Goal: Task Accomplishment & Management: Complete application form

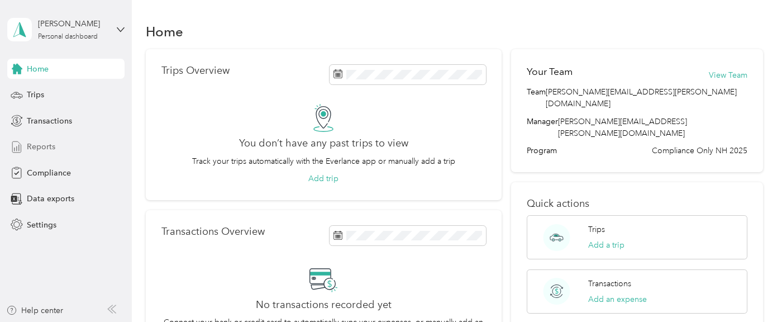
click at [31, 146] on span "Reports" at bounding box center [41, 147] width 28 height 12
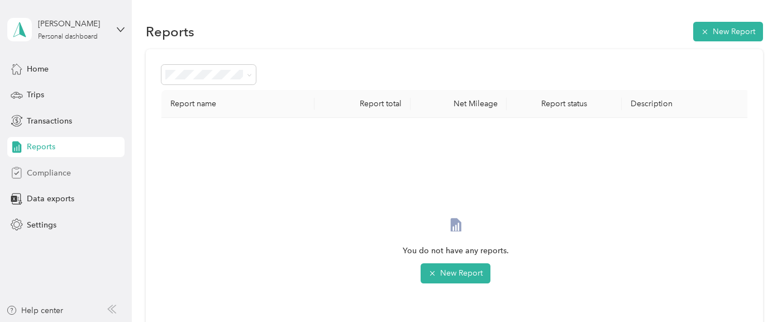
click at [33, 175] on span "Compliance" at bounding box center [49, 173] width 44 height 12
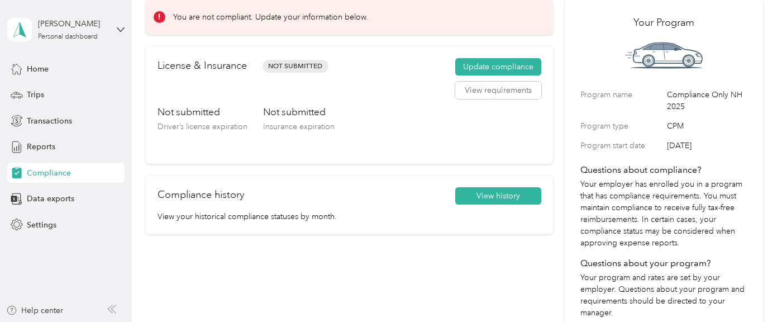
scroll to position [60, 0]
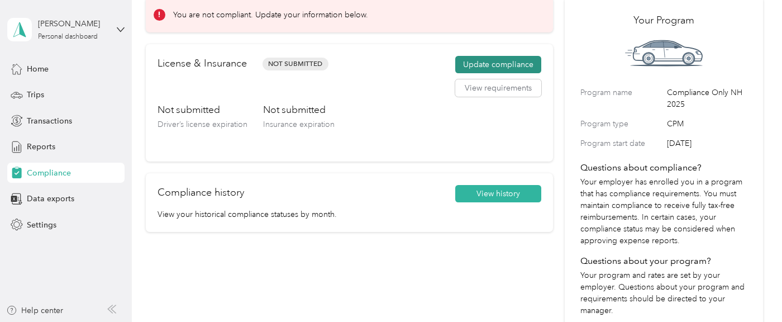
click at [503, 64] on button "Update compliance" at bounding box center [498, 65] width 86 height 18
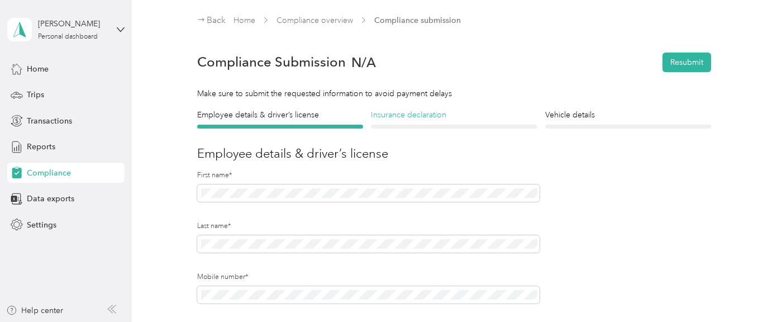
click at [423, 113] on h4 "Insurance declaration" at bounding box center [454, 115] width 166 height 12
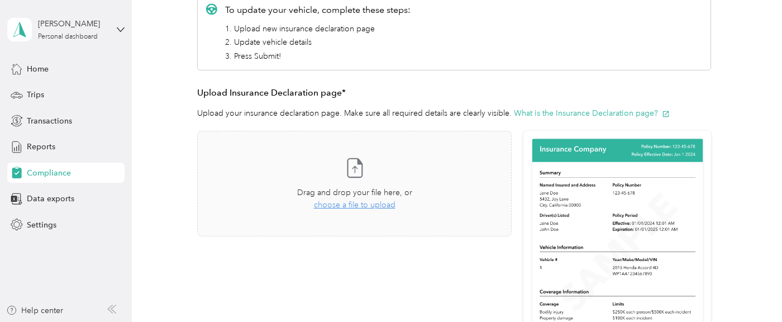
scroll to position [174, 0]
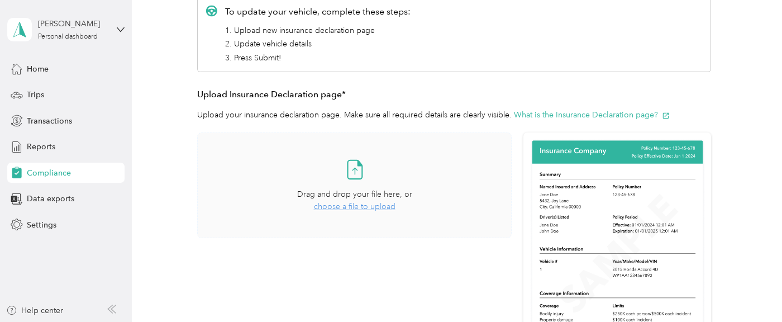
click at [360, 207] on span "choose a file to upload" at bounding box center [355, 206] width 82 height 9
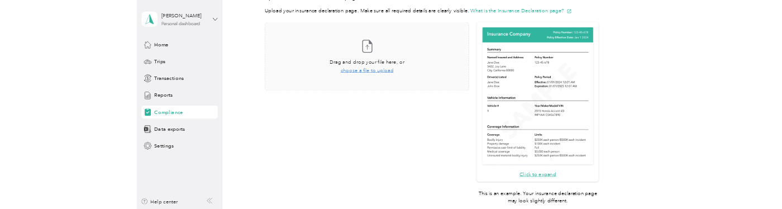
scroll to position [276, 0]
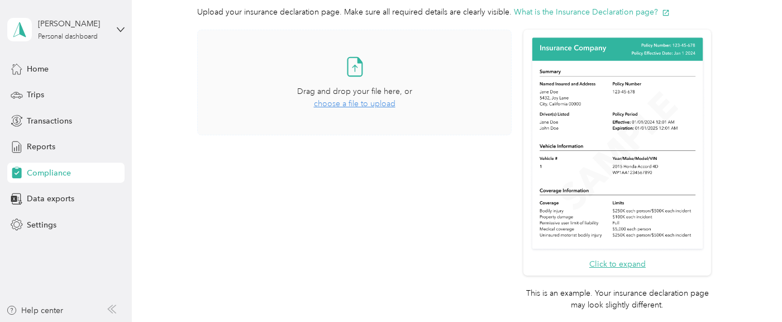
click at [349, 103] on span "choose a file to upload" at bounding box center [355, 103] width 82 height 9
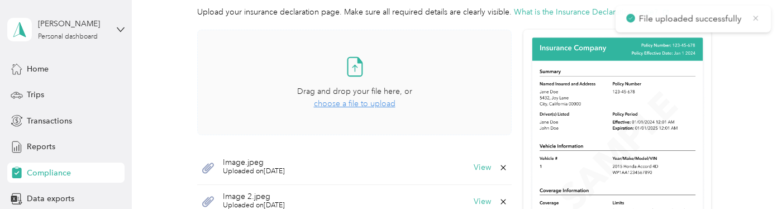
click at [756, 18] on icon at bounding box center [756, 22] width 9 height 10
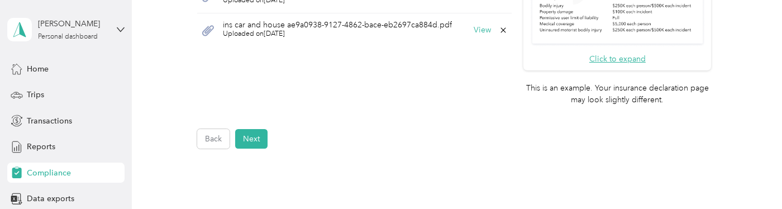
scroll to position [482, 0]
click at [254, 140] on button "Next" at bounding box center [251, 138] width 32 height 20
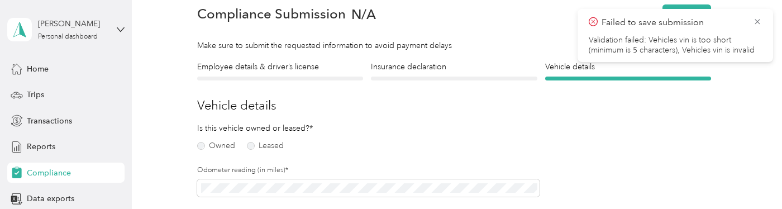
scroll to position [51, 0]
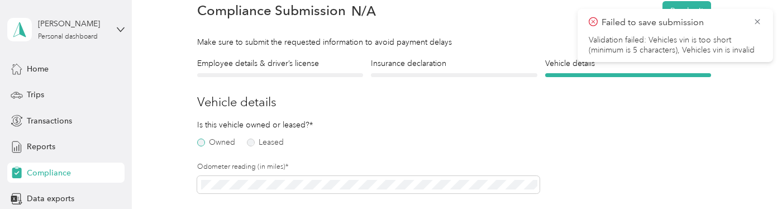
click at [199, 141] on label "Owned" at bounding box center [216, 142] width 38 height 8
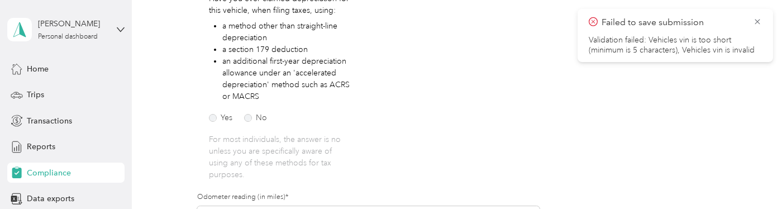
scroll to position [220, 0]
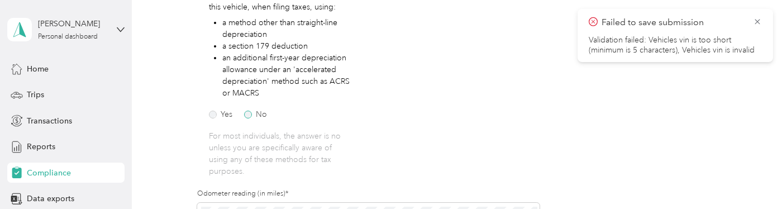
click at [246, 111] on label "No" at bounding box center [255, 115] width 23 height 8
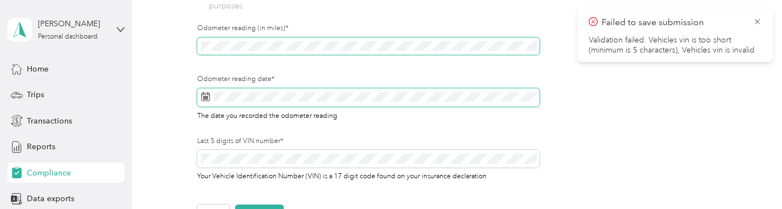
scroll to position [402, 0]
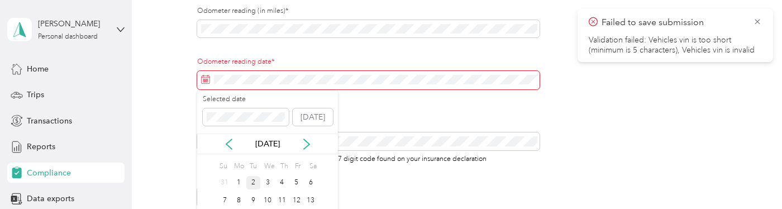
click at [254, 179] on div "2" at bounding box center [253, 183] width 15 height 14
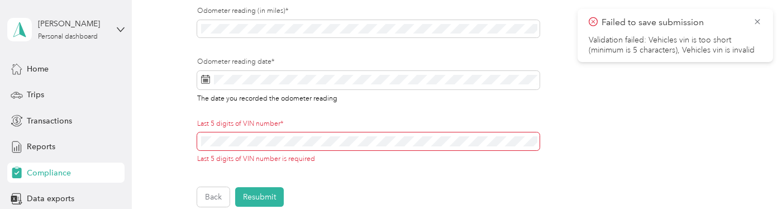
click at [200, 140] on span at bounding box center [368, 141] width 343 height 18
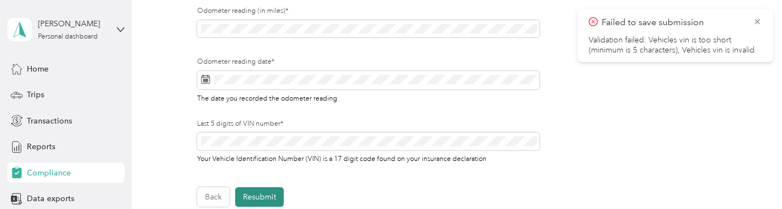
click at [260, 198] on button "Resubmit" at bounding box center [259, 197] width 49 height 20
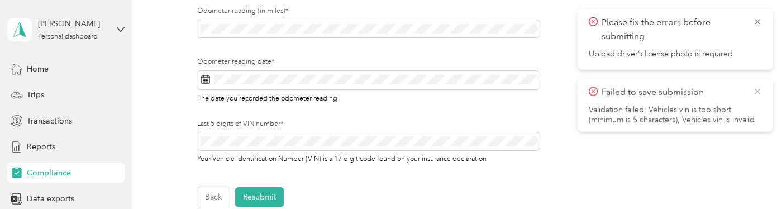
click at [759, 90] on icon at bounding box center [756, 91] width 9 height 10
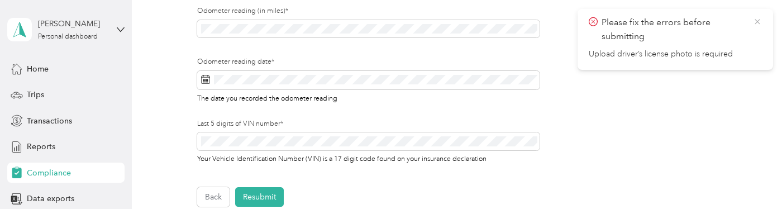
click at [756, 22] on icon at bounding box center [756, 22] width 9 height 10
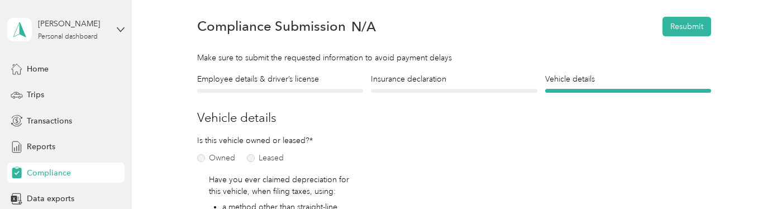
scroll to position [35, 0]
click at [428, 82] on h4 "Insurance declaration" at bounding box center [454, 80] width 166 height 12
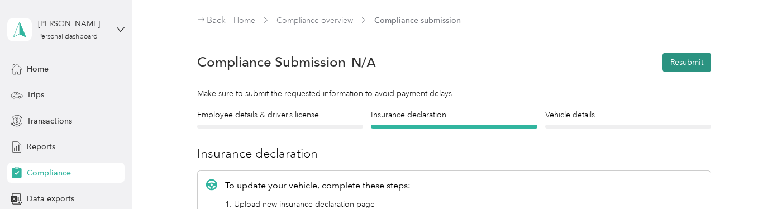
click at [685, 64] on button "Resubmit" at bounding box center [686, 62] width 49 height 20
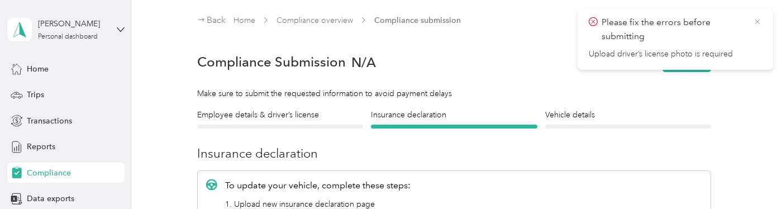
click at [758, 21] on icon at bounding box center [756, 22] width 9 height 10
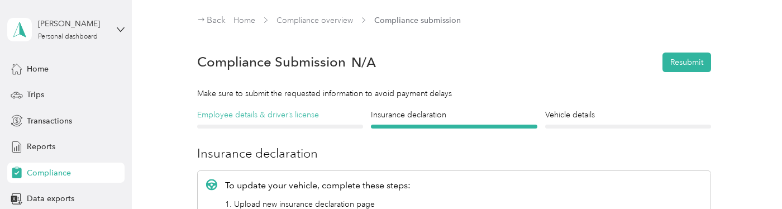
click at [247, 115] on h4 "Employee details & driver’s license" at bounding box center [280, 115] width 166 height 12
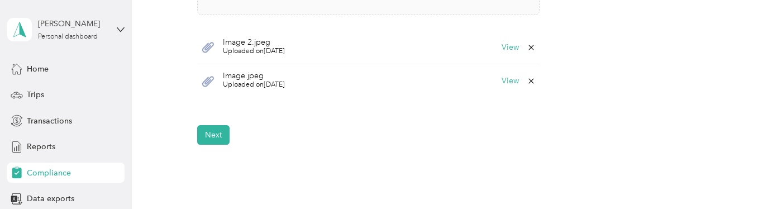
scroll to position [462, 0]
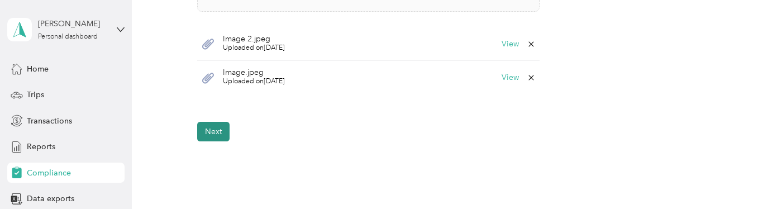
click at [211, 134] on button "Next" at bounding box center [213, 132] width 32 height 20
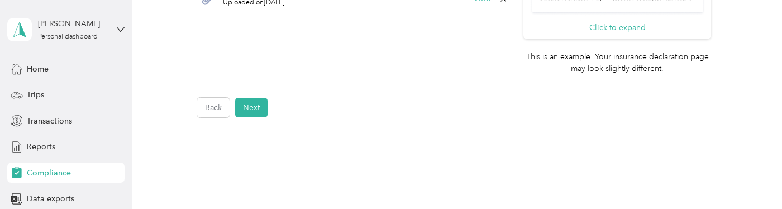
scroll to position [515, 0]
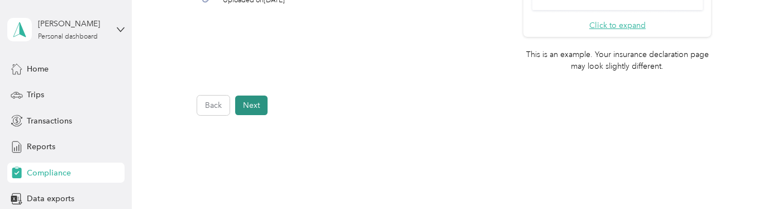
click at [254, 100] on button "Next" at bounding box center [251, 105] width 32 height 20
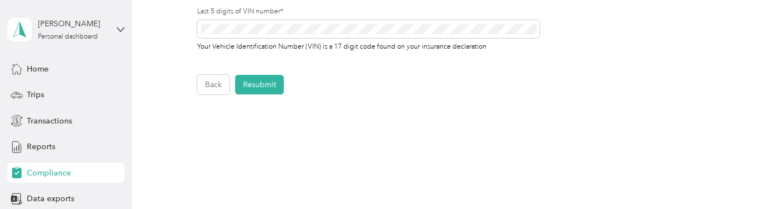
scroll to position [495, 0]
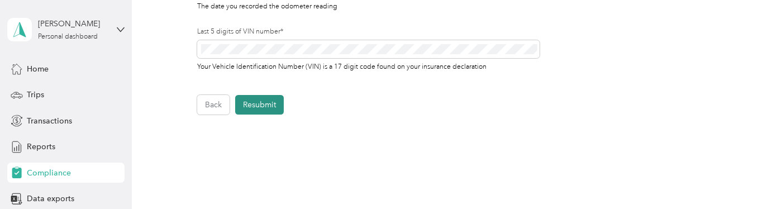
click at [269, 104] on button "Resubmit" at bounding box center [259, 105] width 49 height 20
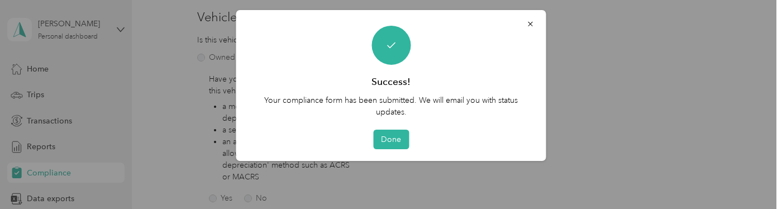
scroll to position [13, 0]
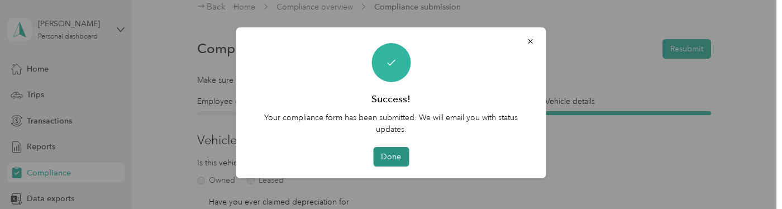
click at [388, 160] on button "Done" at bounding box center [391, 157] width 36 height 20
